Goal: Task Accomplishment & Management: Manage account settings

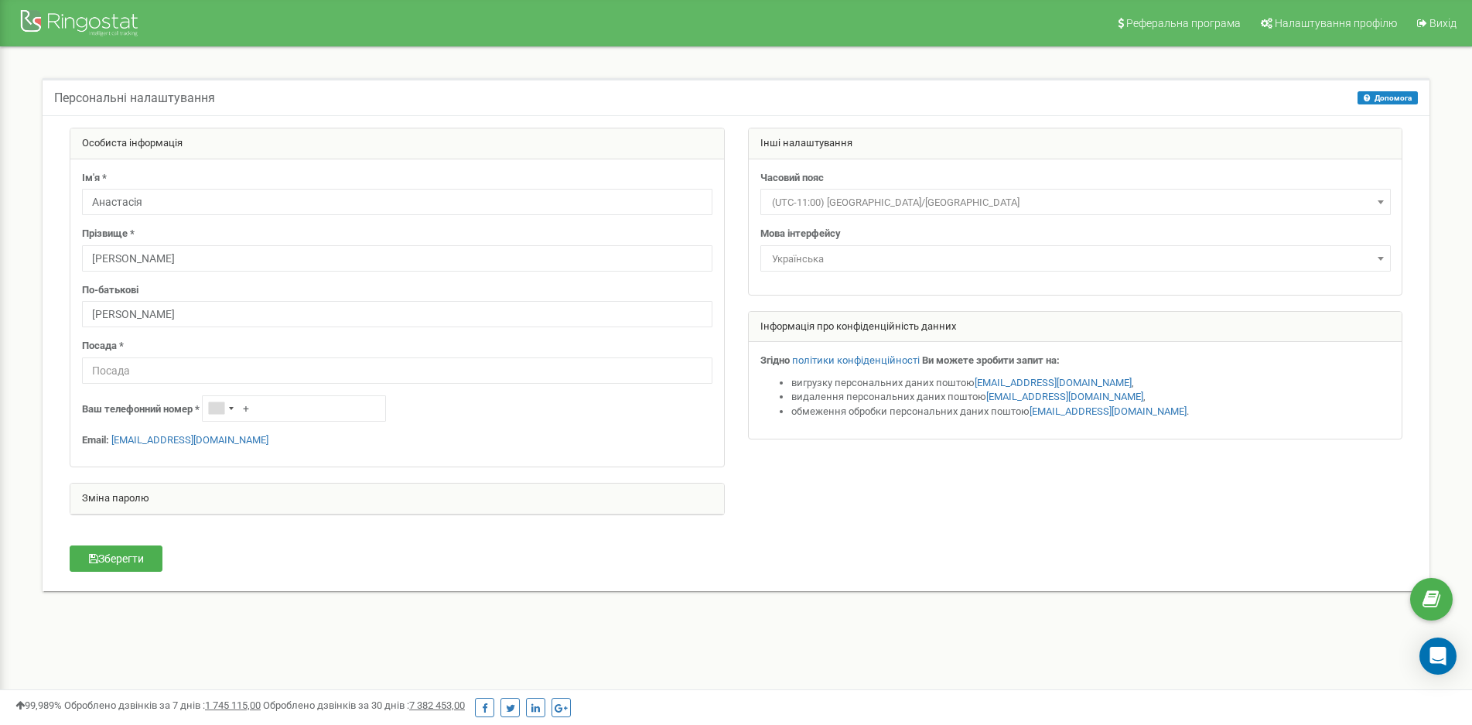
type input "[PERSON_NAME]"
click at [194, 371] on input "text" at bounding box center [397, 370] width 630 height 26
type input "Керівник відділу якості"
click at [436, 442] on p "Email: [PERSON_NAME][EMAIL_ADDRESS][DOMAIN_NAME]" at bounding box center [397, 440] width 630 height 15
click at [121, 555] on button "Зберегти" at bounding box center [116, 558] width 93 height 26
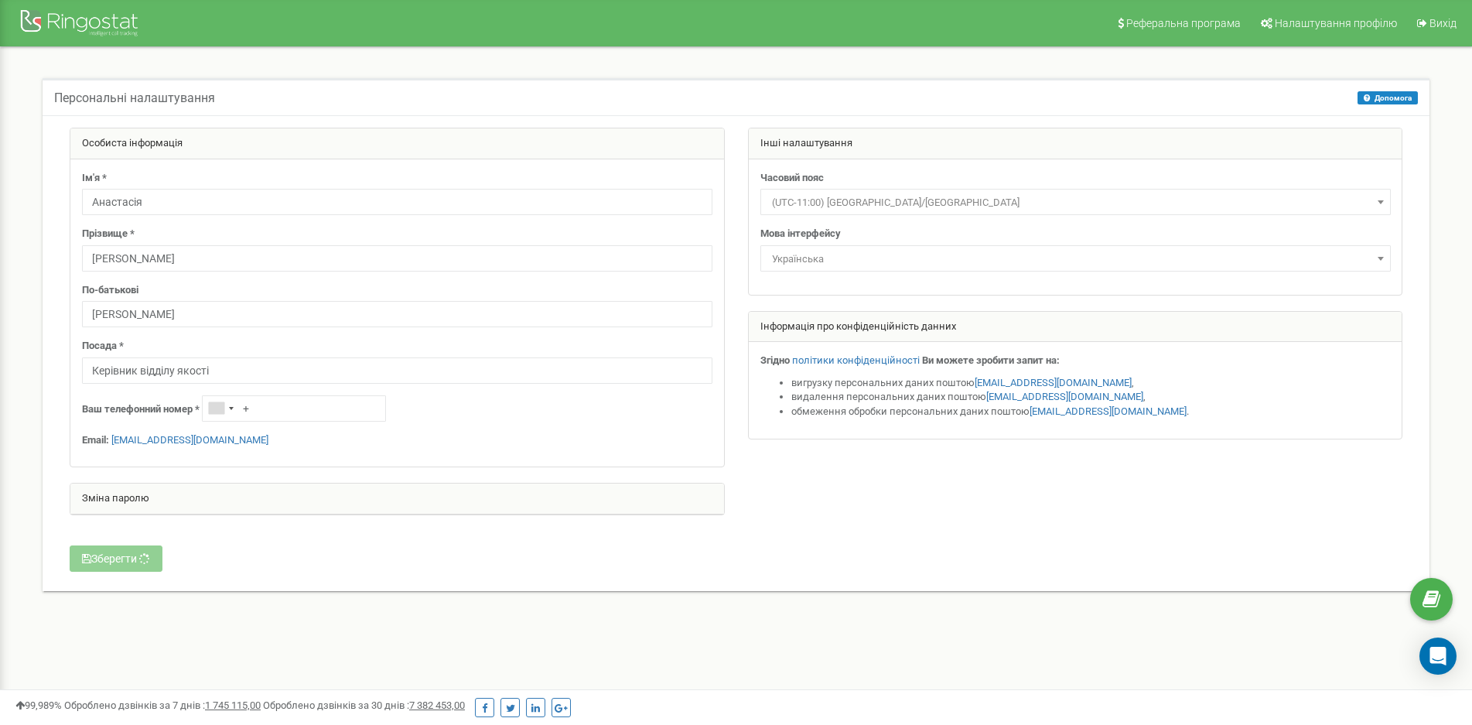
click at [906, 198] on span "(UTC-11:00) [GEOGRAPHIC_DATA]/[GEOGRAPHIC_DATA]" at bounding box center [1076, 203] width 620 height 22
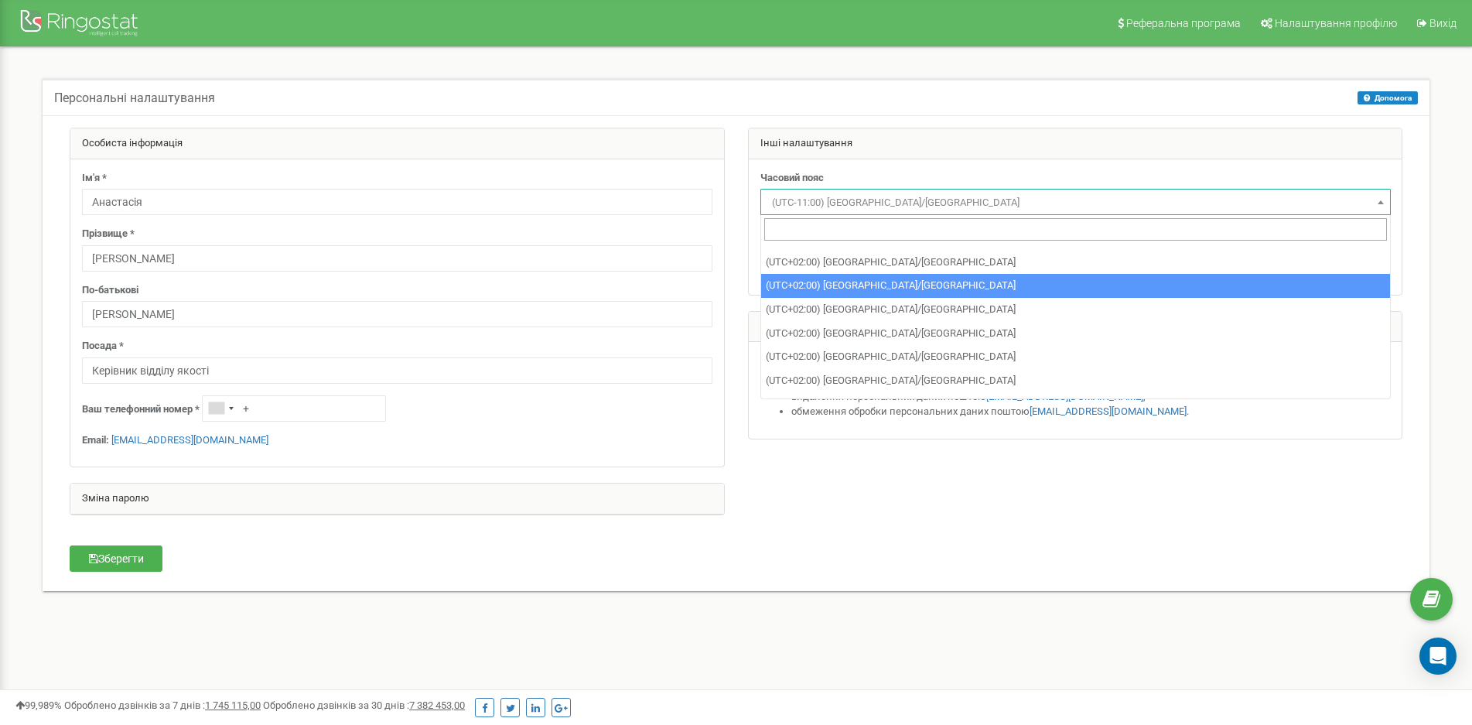
scroll to position [5569, 0]
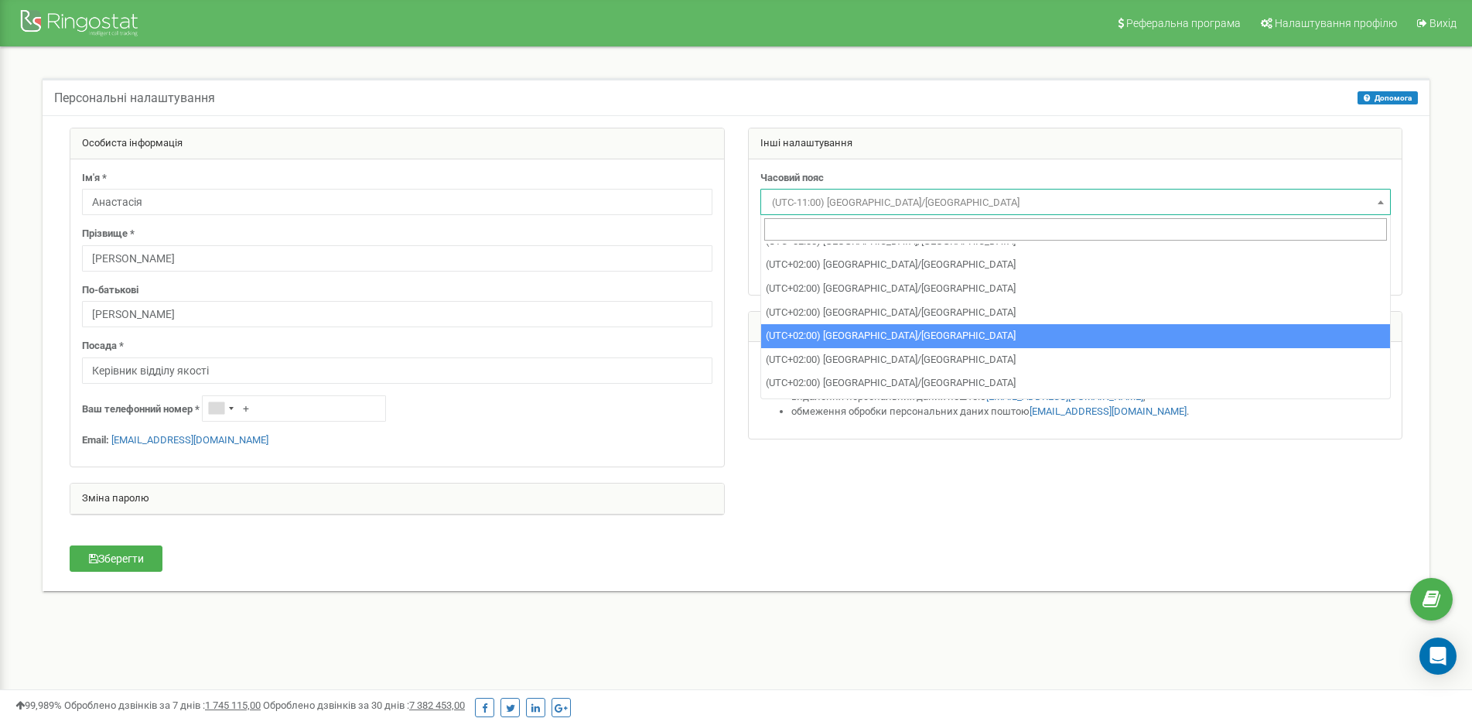
select select "Europe/[GEOGRAPHIC_DATA]"
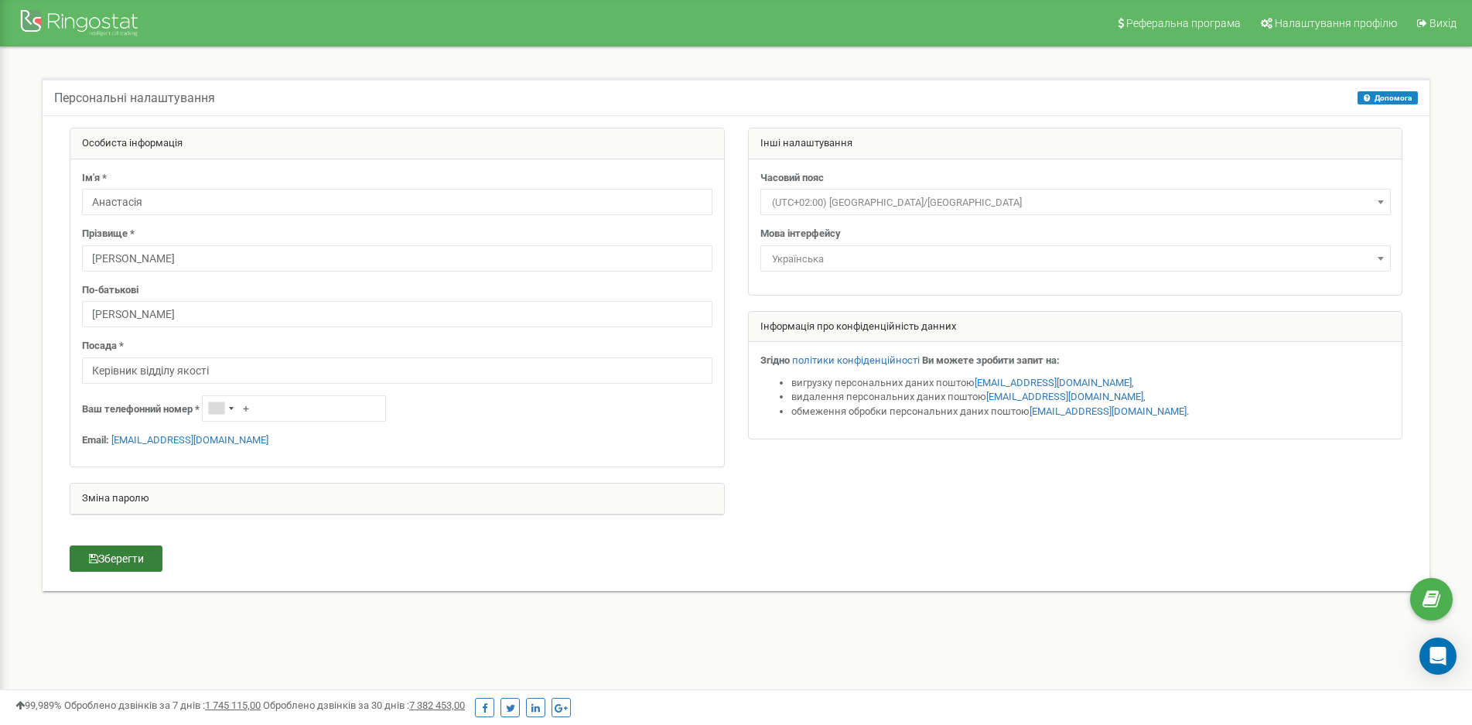
click at [90, 551] on button "Зберегти" at bounding box center [116, 558] width 93 height 26
click at [289, 410] on input "+" at bounding box center [294, 408] width 184 height 26
type input "[PHONE_NUMBER]"
click at [104, 565] on button "Зберегти" at bounding box center [116, 558] width 93 height 26
